Goal: Task Accomplishment & Management: Manage account settings

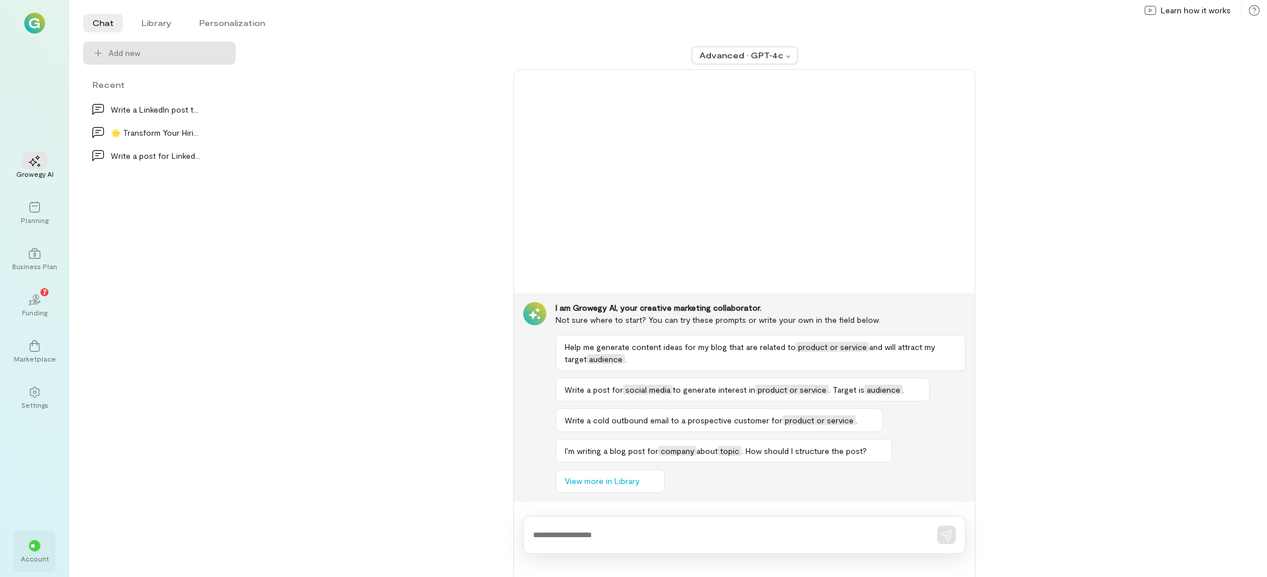
click at [39, 545] on div "**" at bounding box center [35, 546] width 12 height 12
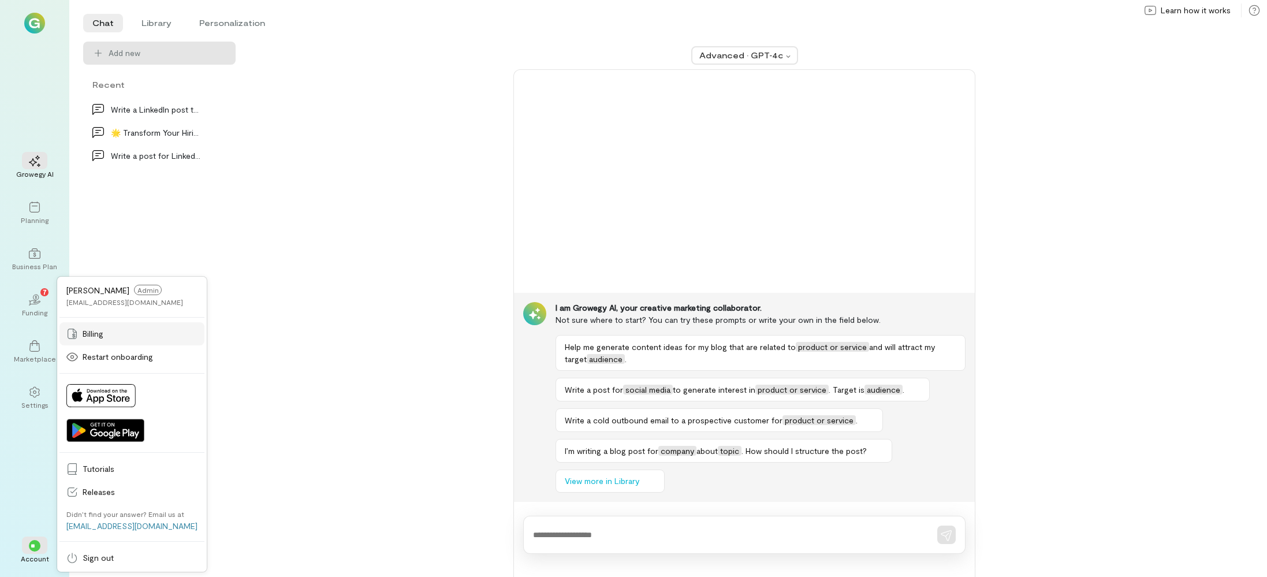
click at [95, 330] on span "Billing" at bounding box center [140, 334] width 115 height 12
